Goal: Information Seeking & Learning: Find specific fact

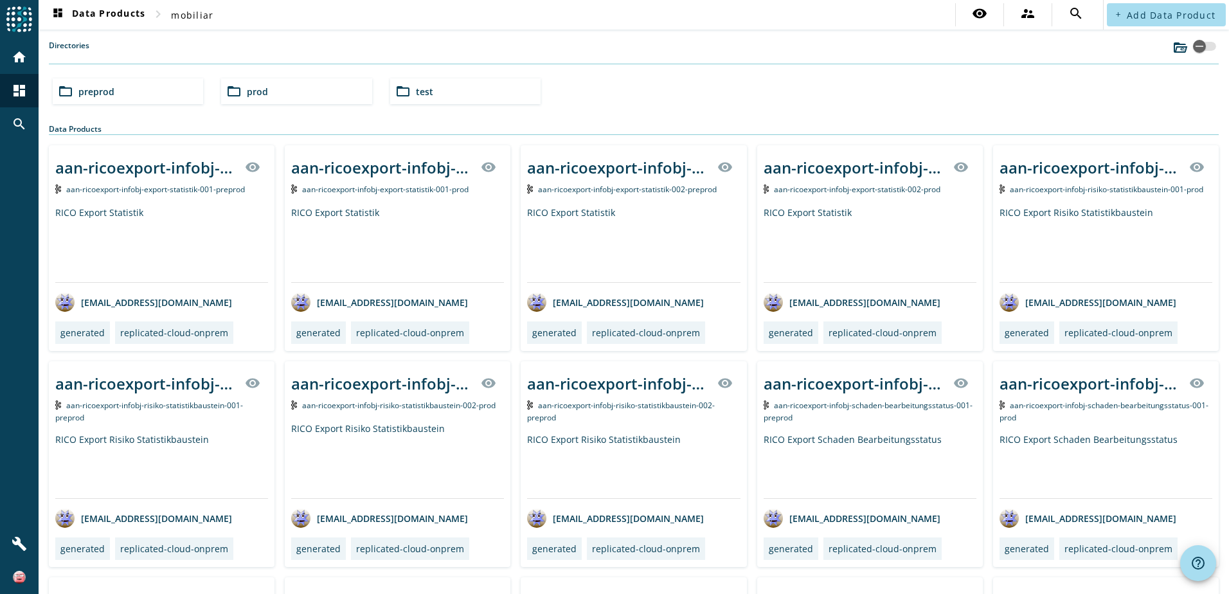
click at [248, 88] on span "prod" at bounding box center [257, 92] width 21 height 12
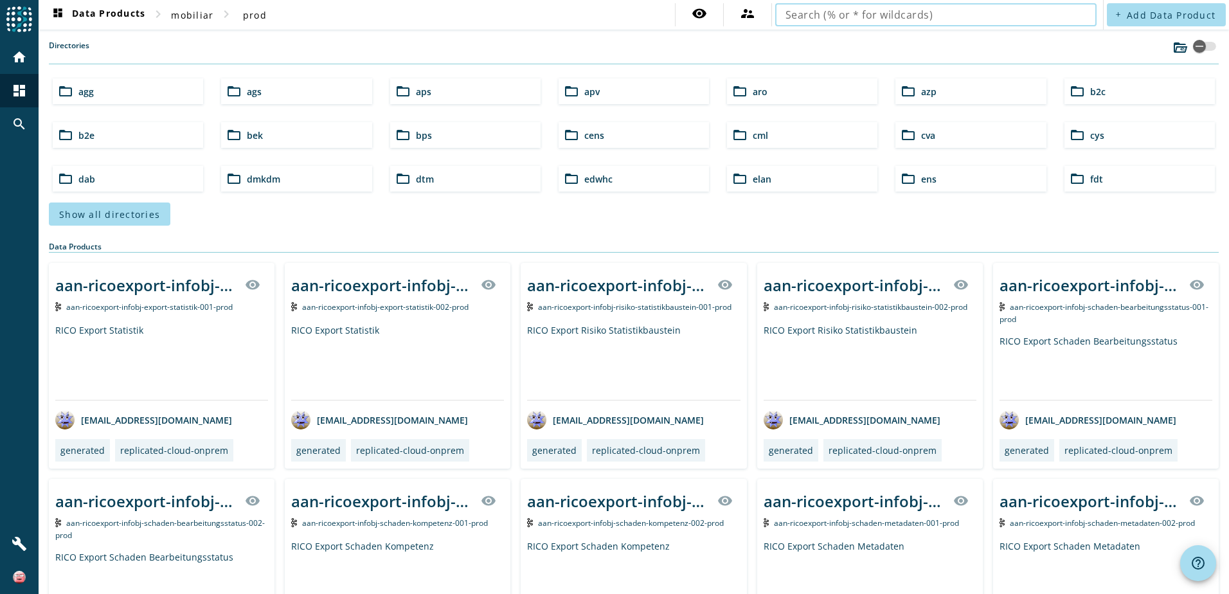
click at [786, 17] on input "text" at bounding box center [936, 14] width 301 height 15
type input "vpv-vertrag-infobj"
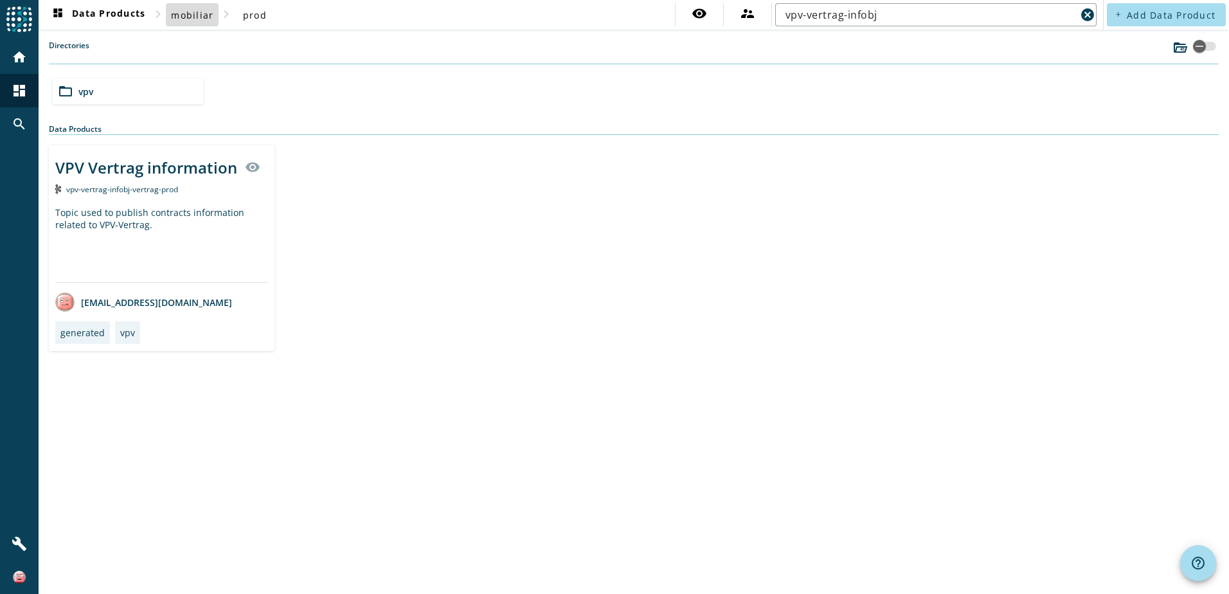
click at [207, 10] on span "mobiliar" at bounding box center [192, 15] width 42 height 12
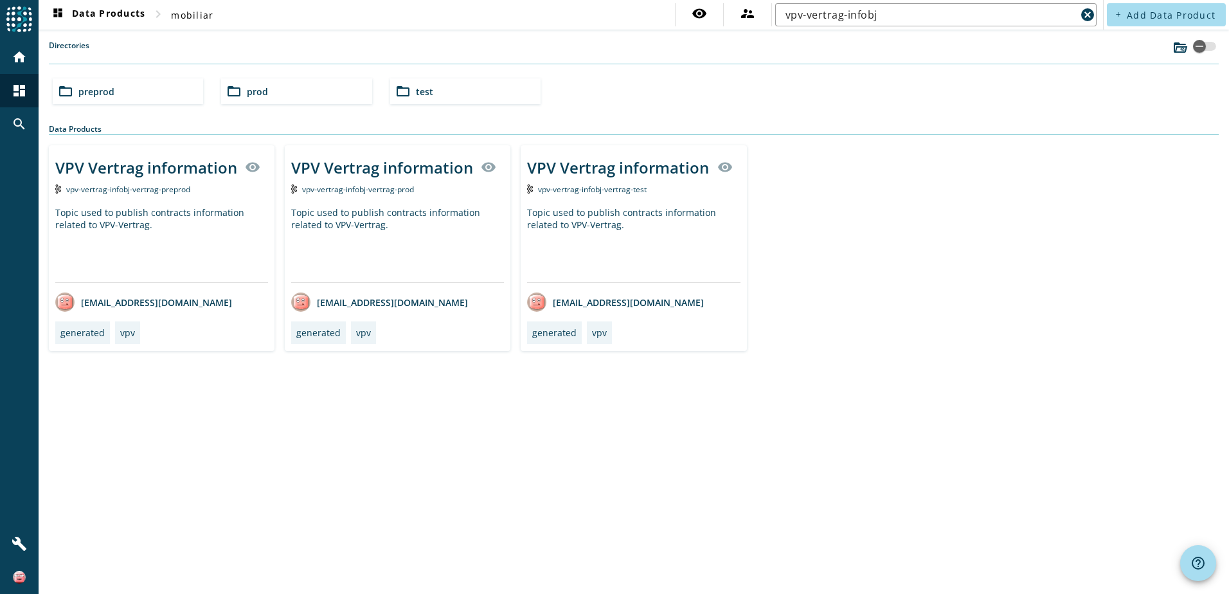
click at [98, 95] on span "preprod" at bounding box center [96, 92] width 36 height 12
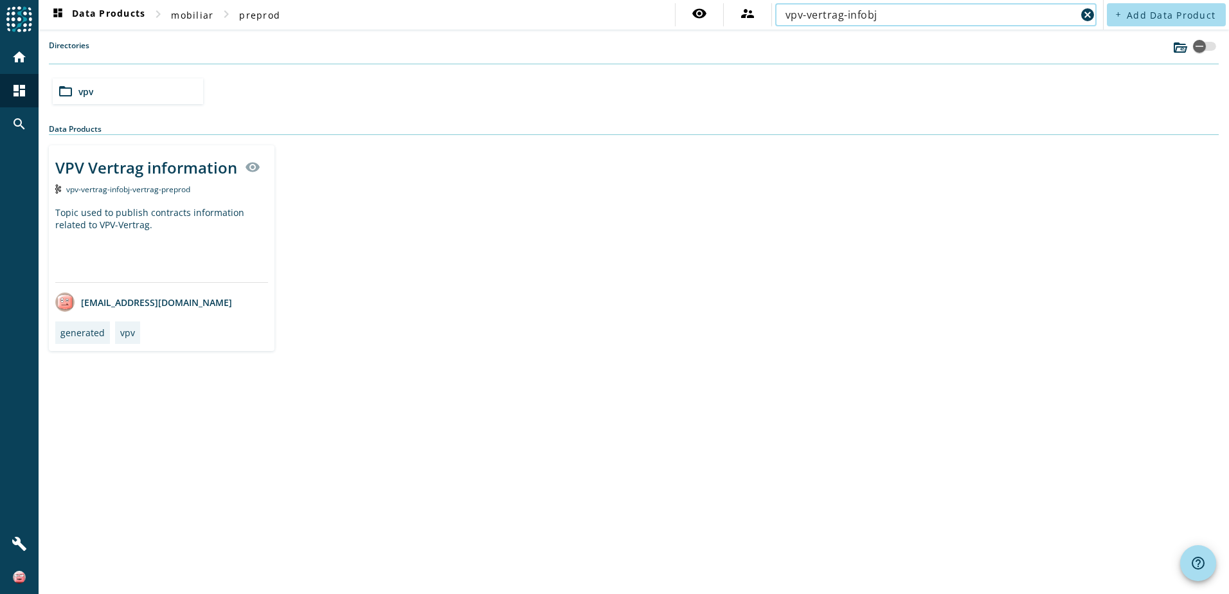
click at [901, 19] on input "vpv-vertrag-infobj" at bounding box center [931, 14] width 291 height 15
click at [857, 90] on div "folder_open vpv" at bounding box center [634, 91] width 1173 height 36
click at [892, 17] on input "vpv-vertrag-infobj" at bounding box center [931, 14] width 291 height 15
click at [1085, 15] on mat-icon "cancel" at bounding box center [1087, 14] width 15 height 15
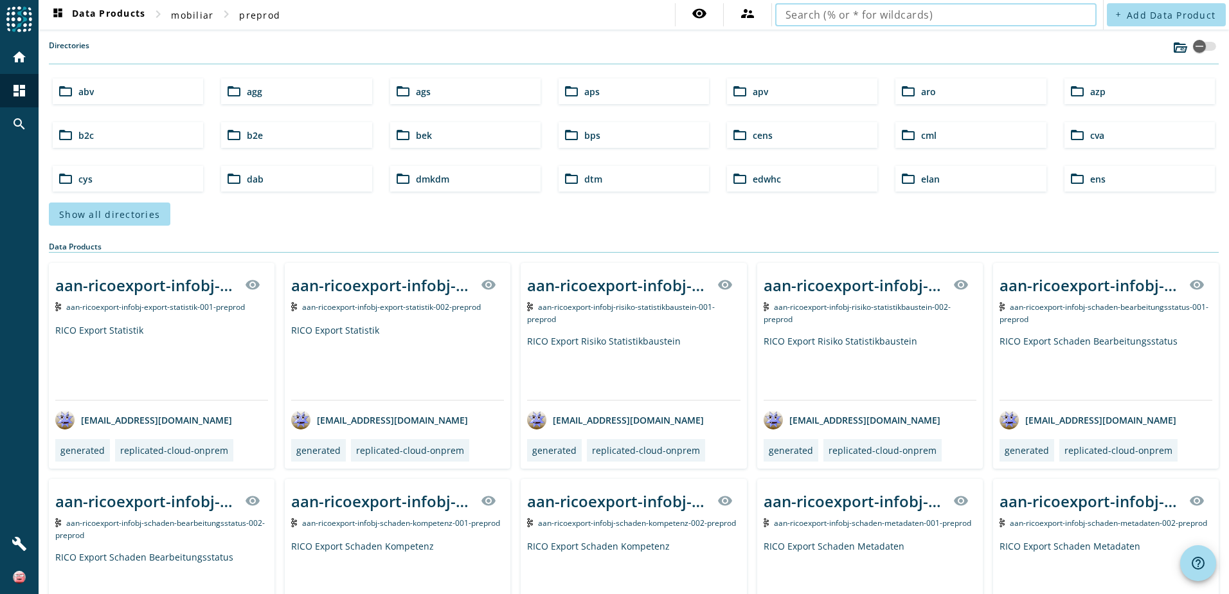
click at [847, 14] on input "text" at bounding box center [936, 14] width 301 height 15
type input "vpv-vertrag-process"
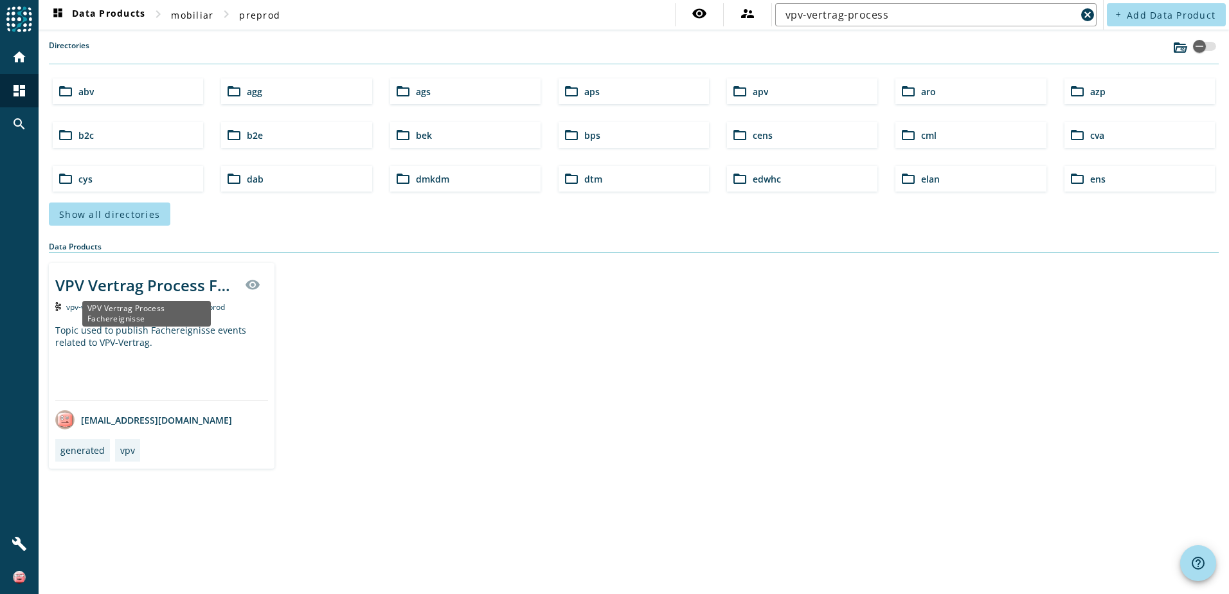
click at [111, 287] on div "VPV Vertrag Process Fachereignisse" at bounding box center [146, 285] width 182 height 21
